Goal: Transaction & Acquisition: Register for event/course

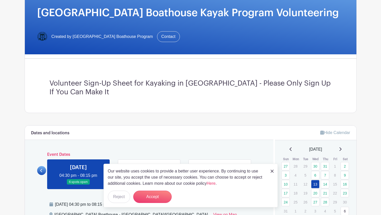
scroll to position [49, 0]
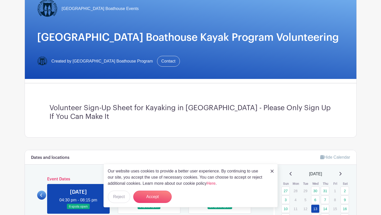
click at [272, 169] on img at bounding box center [271, 170] width 3 height 3
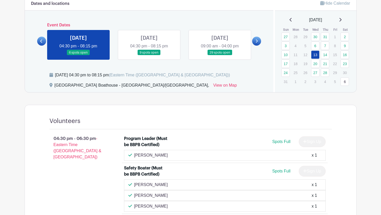
scroll to position [97, 0]
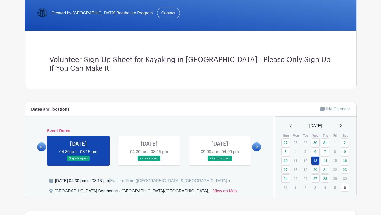
click at [149, 161] on link at bounding box center [149, 161] width 0 height 0
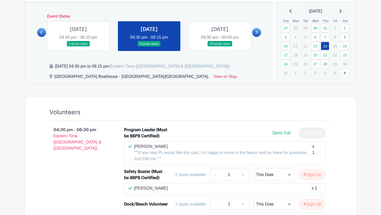
scroll to position [169, 0]
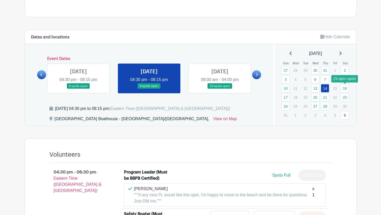
click at [346, 87] on link "16" at bounding box center [344, 88] width 8 height 8
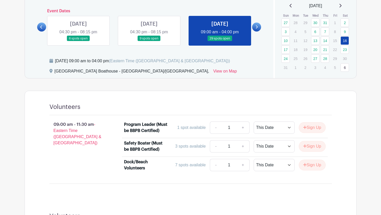
scroll to position [206, 0]
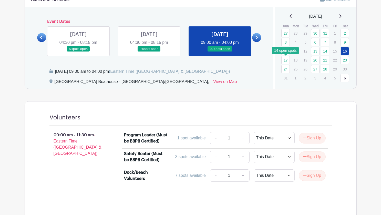
click at [287, 59] on link "17" at bounding box center [285, 60] width 8 height 8
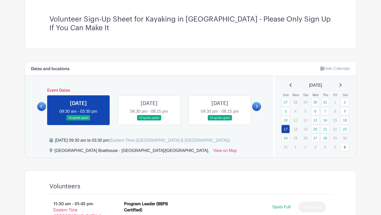
scroll to position [94, 0]
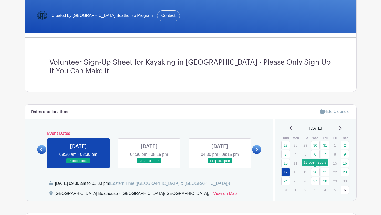
click at [317, 170] on link "20" at bounding box center [315, 172] width 8 height 8
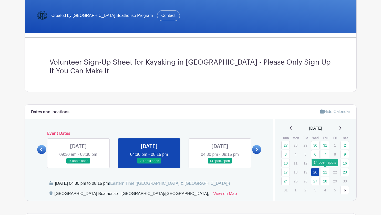
click at [324, 173] on link "21" at bounding box center [325, 172] width 8 height 8
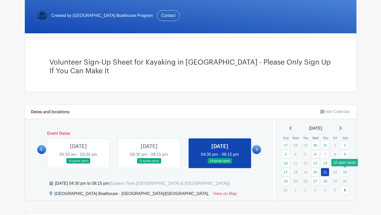
click at [344, 171] on link "23" at bounding box center [344, 172] width 8 height 8
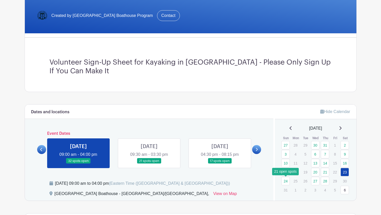
click at [288, 181] on link "24" at bounding box center [285, 181] width 8 height 8
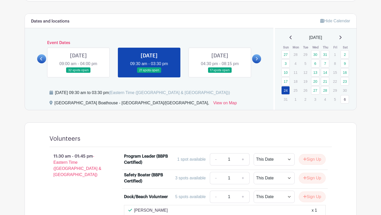
scroll to position [186, 0]
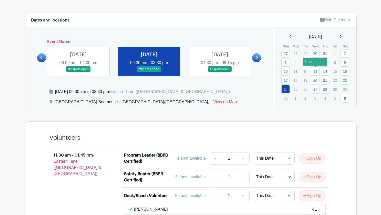
click at [313, 72] on link "13" at bounding box center [315, 71] width 8 height 8
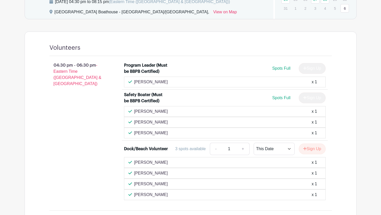
scroll to position [283, 0]
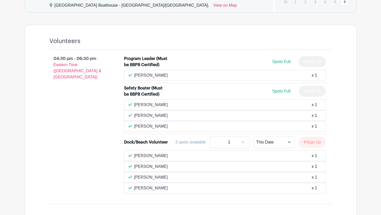
click at [243, 147] on link "+" at bounding box center [242, 142] width 13 height 12
click at [210, 148] on link "-" at bounding box center [216, 142] width 12 height 12
type input "1"
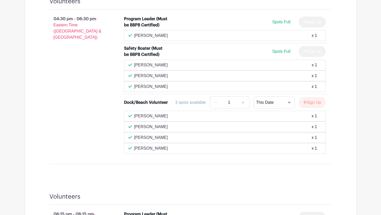
scroll to position [314, 0]
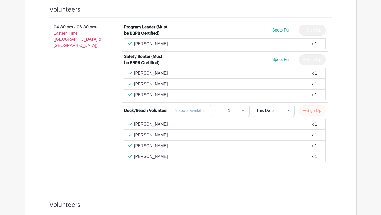
click at [314, 116] on button "Sign Up" at bounding box center [311, 110] width 27 height 11
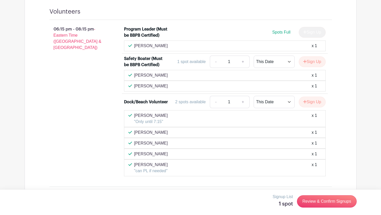
scroll to position [539, 0]
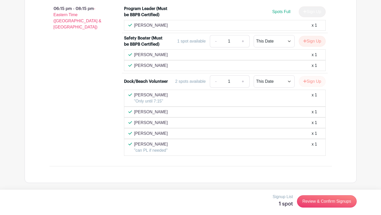
click at [310, 82] on button "Sign Up" at bounding box center [311, 81] width 27 height 11
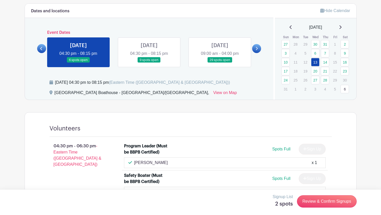
scroll to position [196, 0]
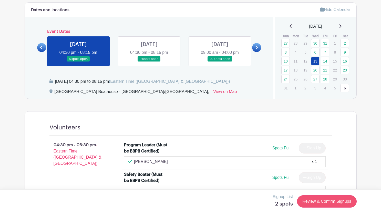
click at [322, 199] on link "Review & Confirm Signups" at bounding box center [326, 201] width 59 height 12
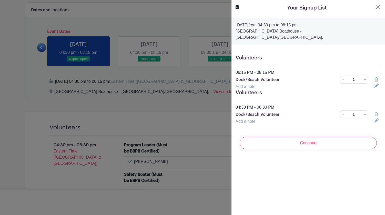
drag, startPoint x: 236, startPoint y: 101, endPoint x: 285, endPoint y: 101, distance: 49.2
click at [285, 104] on div "04:30 PM - 06:30 PM" at bounding box center [307, 107] width 151 height 6
drag, startPoint x: 237, startPoint y: 66, endPoint x: 277, endPoint y: 66, distance: 39.4
click at [277, 69] on div "06:15 PM - 08:15 PM" at bounding box center [307, 72] width 151 height 6
click at [280, 69] on div "06:15 PM - 08:15 PM" at bounding box center [307, 72] width 151 height 6
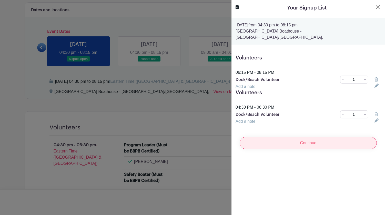
click at [291, 140] on input "Continue" at bounding box center [307, 143] width 137 height 12
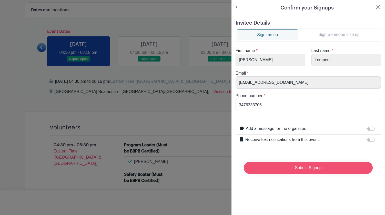
click at [300, 166] on input "Submit Signup" at bounding box center [307, 168] width 129 height 12
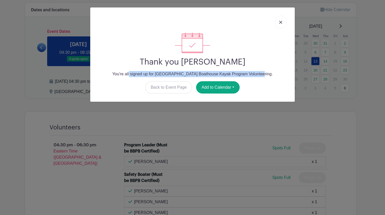
drag, startPoint x: 130, startPoint y: 73, endPoint x: 257, endPoint y: 74, distance: 127.0
click at [257, 74] on p "You're all signed up for [GEOGRAPHIC_DATA] Boathouse Kayak Program Volunteering." at bounding box center [192, 74] width 196 height 6
click at [279, 25] on link at bounding box center [280, 22] width 12 height 13
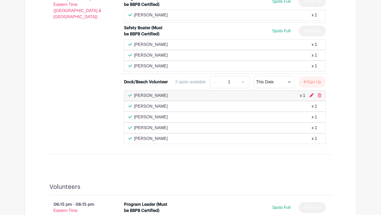
scroll to position [166, 0]
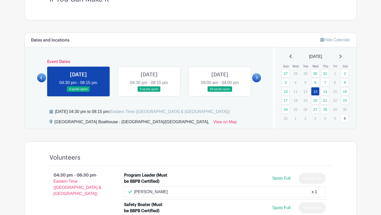
click at [149, 92] on link at bounding box center [149, 92] width 0 height 0
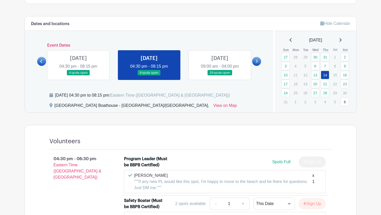
scroll to position [135, 0]
